Goal: Navigation & Orientation: Find specific page/section

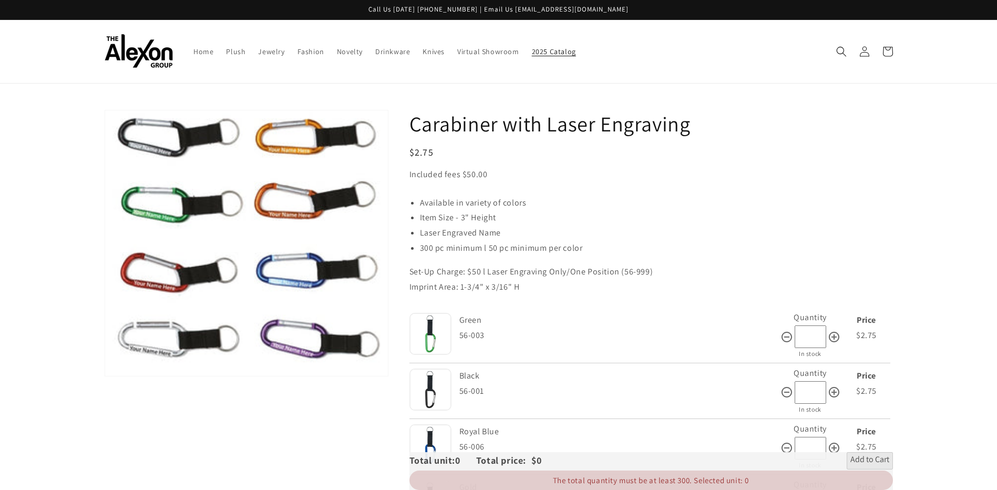
click at [550, 58] on link "2025 Catalog" at bounding box center [553, 51] width 57 height 22
